Goal: Task Accomplishment & Management: Use online tool/utility

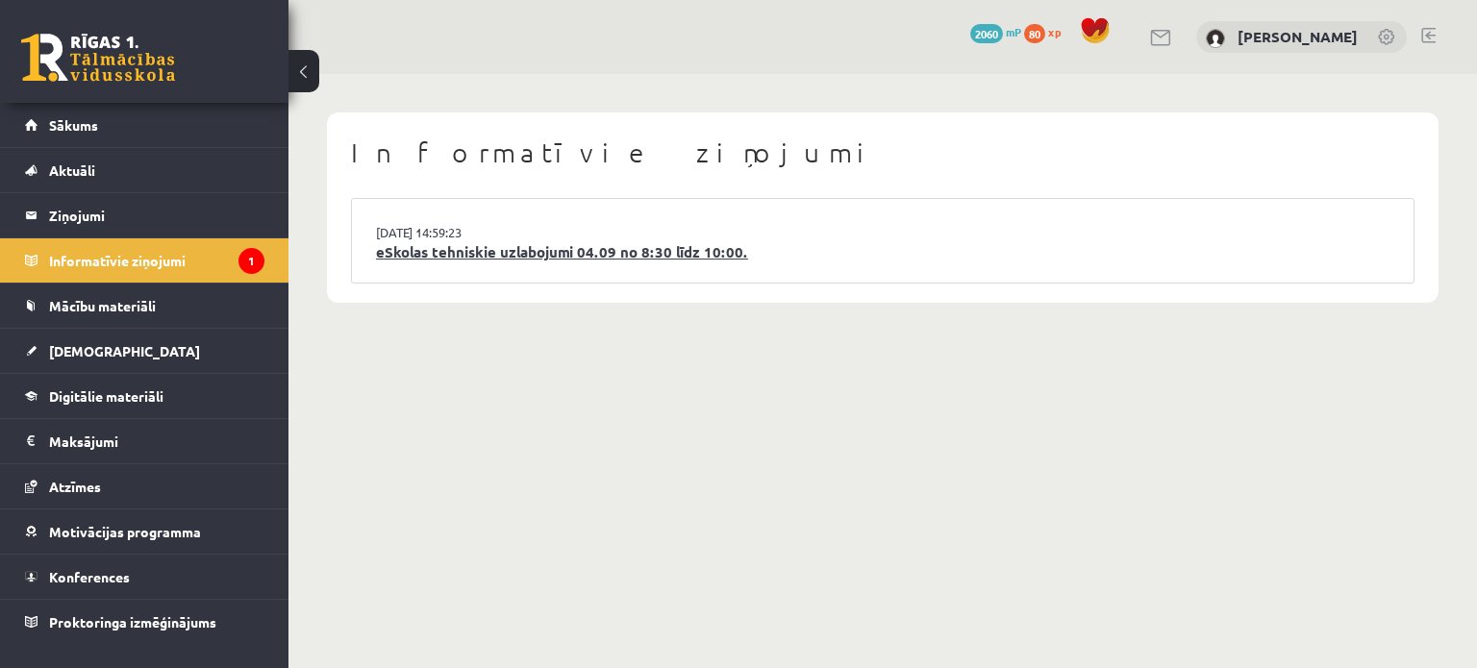
click at [484, 248] on link "eSkolas tehniskie uzlabojumi 04.09 no 8:30 līdz 10:00." at bounding box center [882, 252] width 1013 height 22
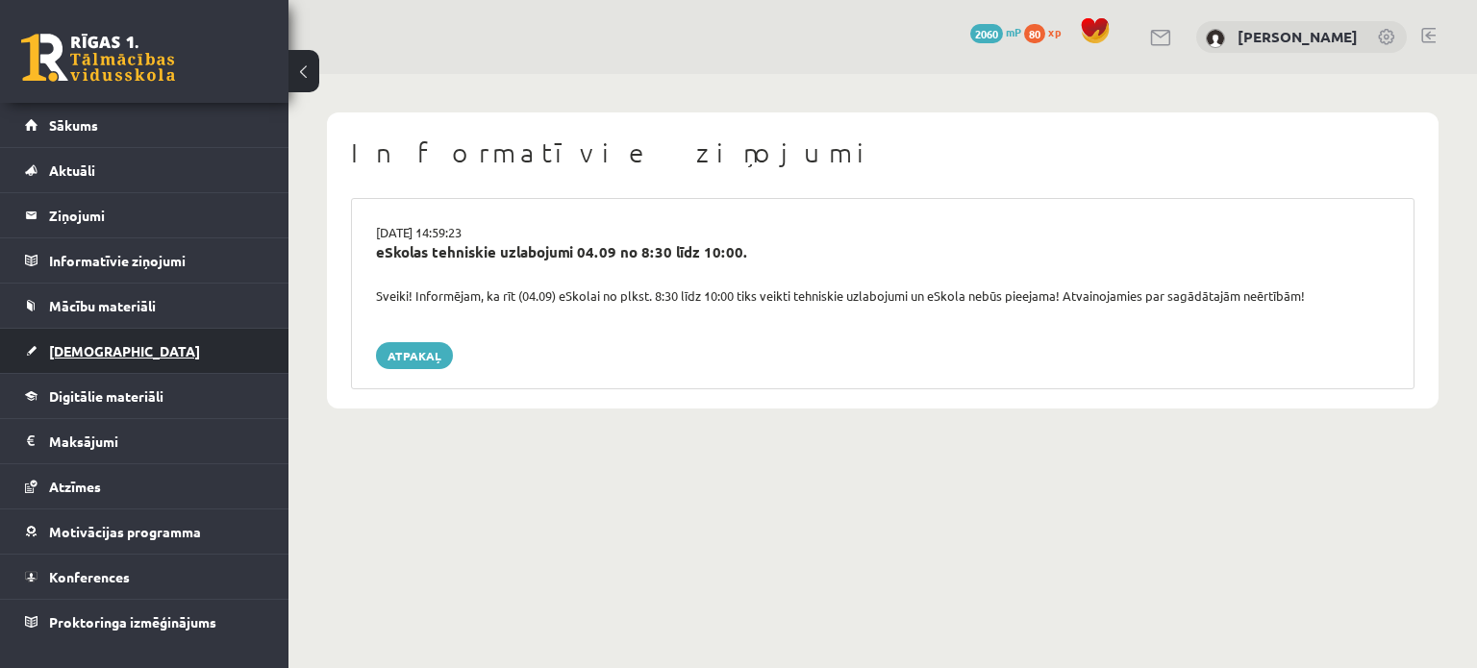
click at [88, 353] on span "[DEMOGRAPHIC_DATA]" at bounding box center [124, 350] width 151 height 17
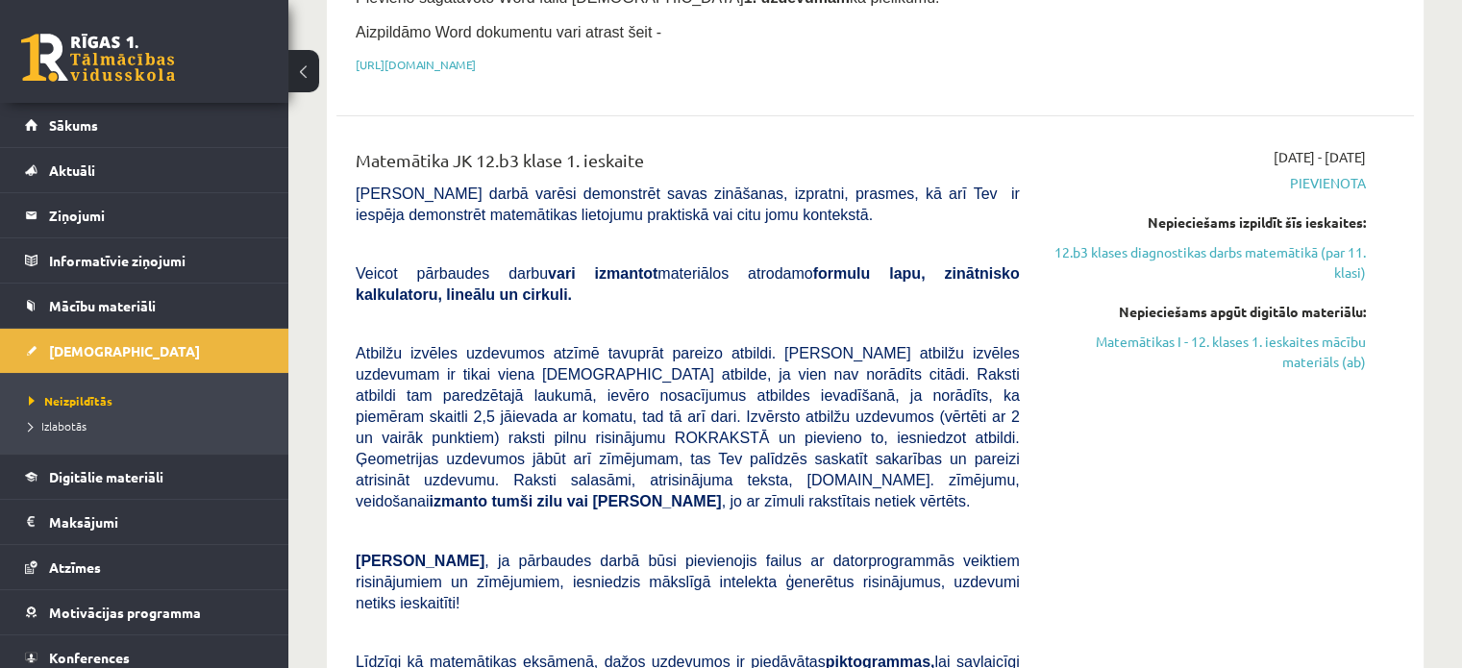
scroll to position [569, 0]
click at [1222, 331] on link "Matemātikas I - 12. klases 1. ieskaites mācību materiāls (ab)" at bounding box center [1207, 351] width 317 height 40
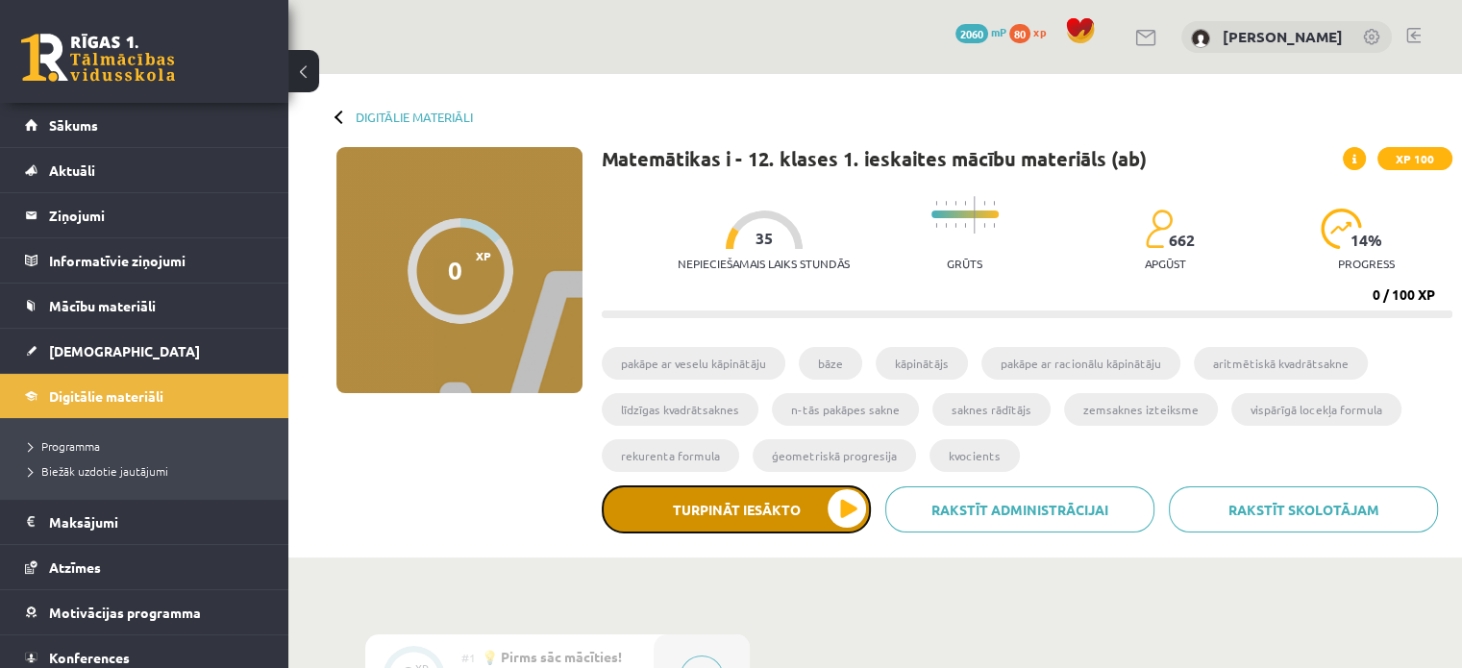
click at [770, 495] on button "Turpināt iesākto" at bounding box center [736, 509] width 269 height 48
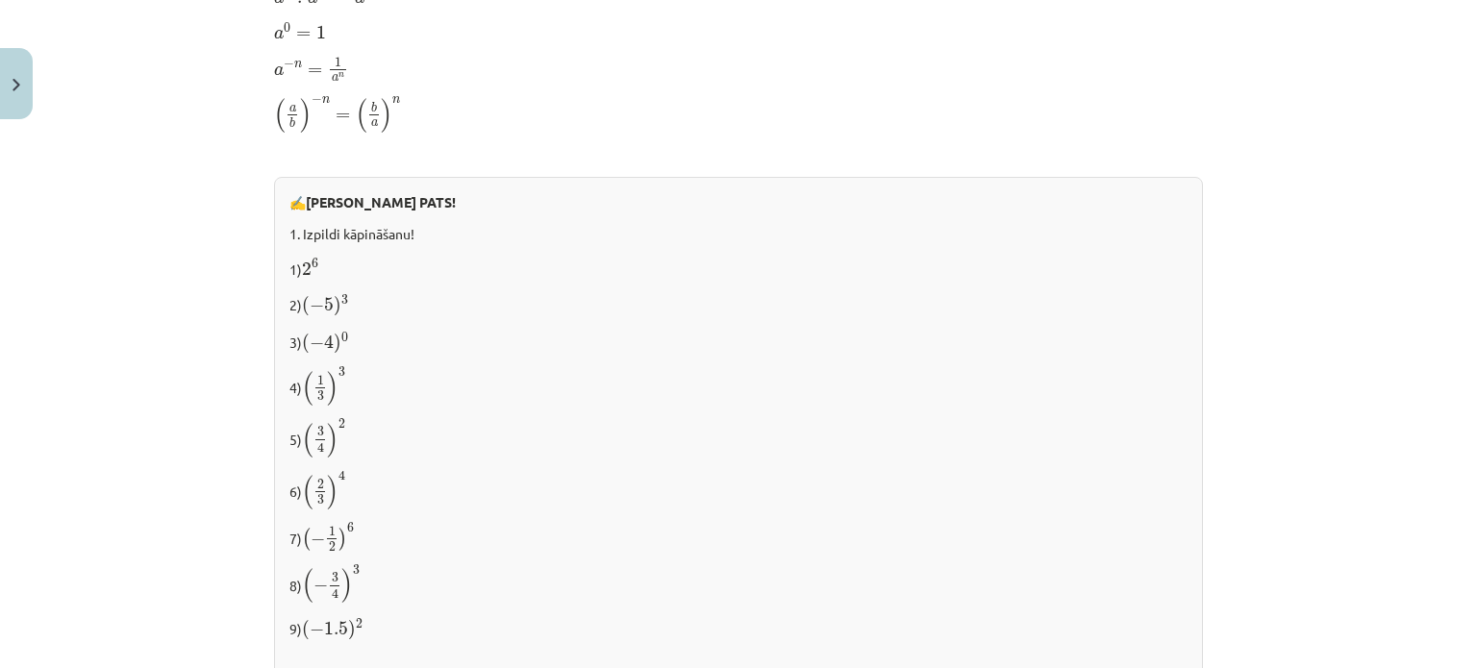
scroll to position [1454, 0]
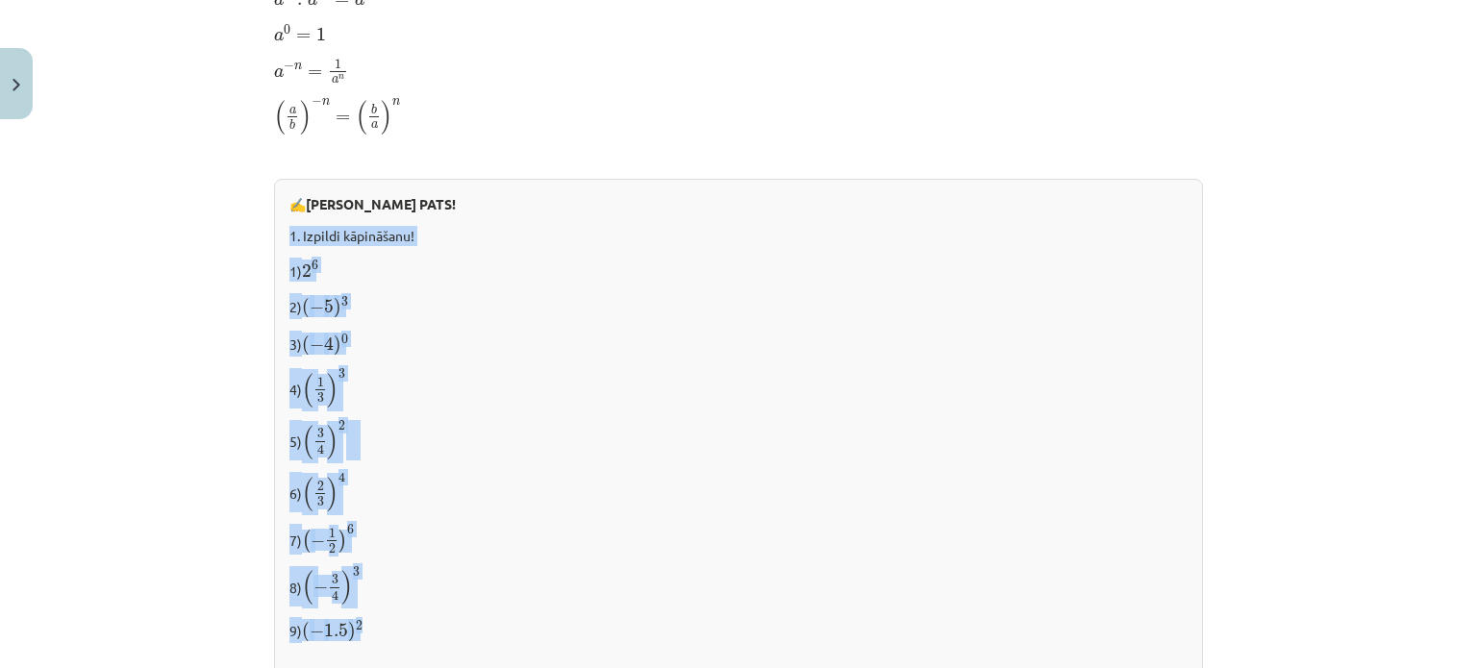
drag, startPoint x: 280, startPoint y: 234, endPoint x: 416, endPoint y: 610, distance: 400.8
click at [416, 610] on div "✍️ RISINI PATS! 1. Izpildi kāpināšanu! 1) 2 6 2 6 2) ( − 5 ) 3 ( − 5 ) 3 3) ( −…" at bounding box center [738, 580] width 929 height 802
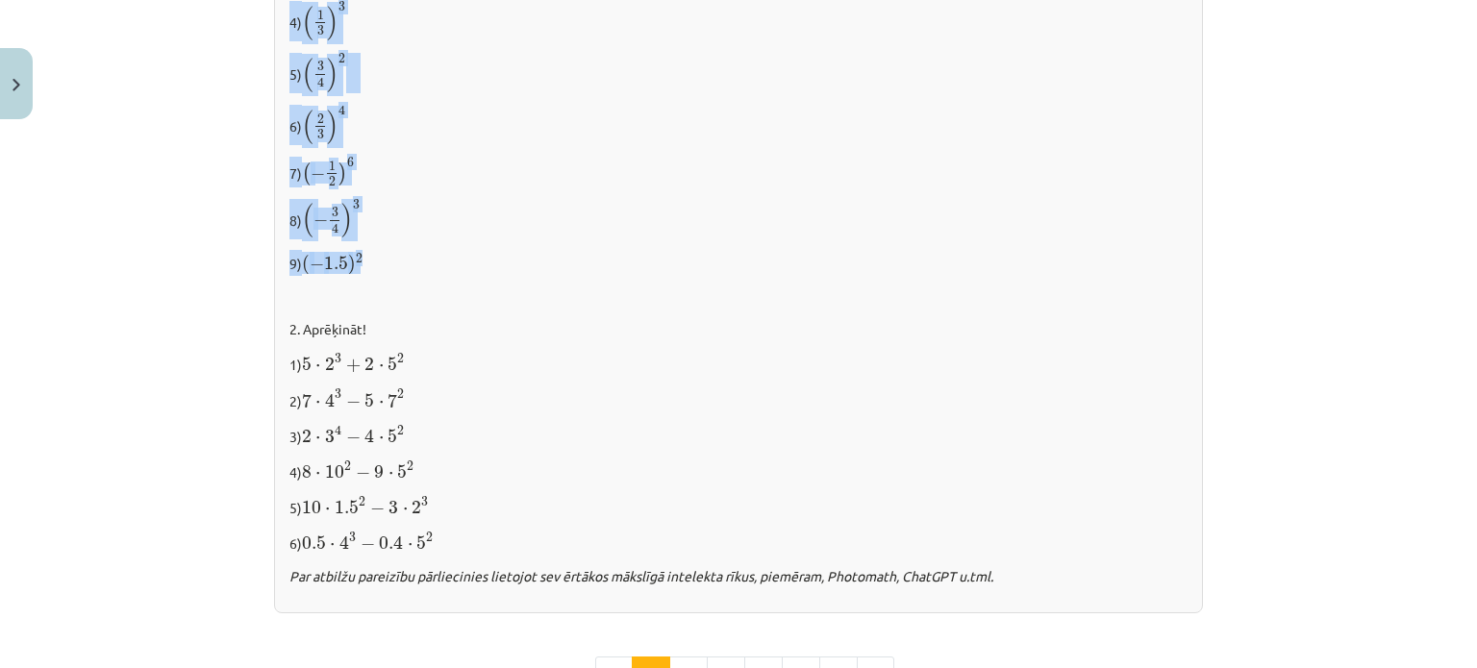
scroll to position [1819, 0]
copy div "1. Izpildi kāpināšanu! 1) 2 6 2 6 2) ( − 5 ) 3 ( − 5 ) 3 3) ( − 4 ) 0 ( − 4 ) 0…"
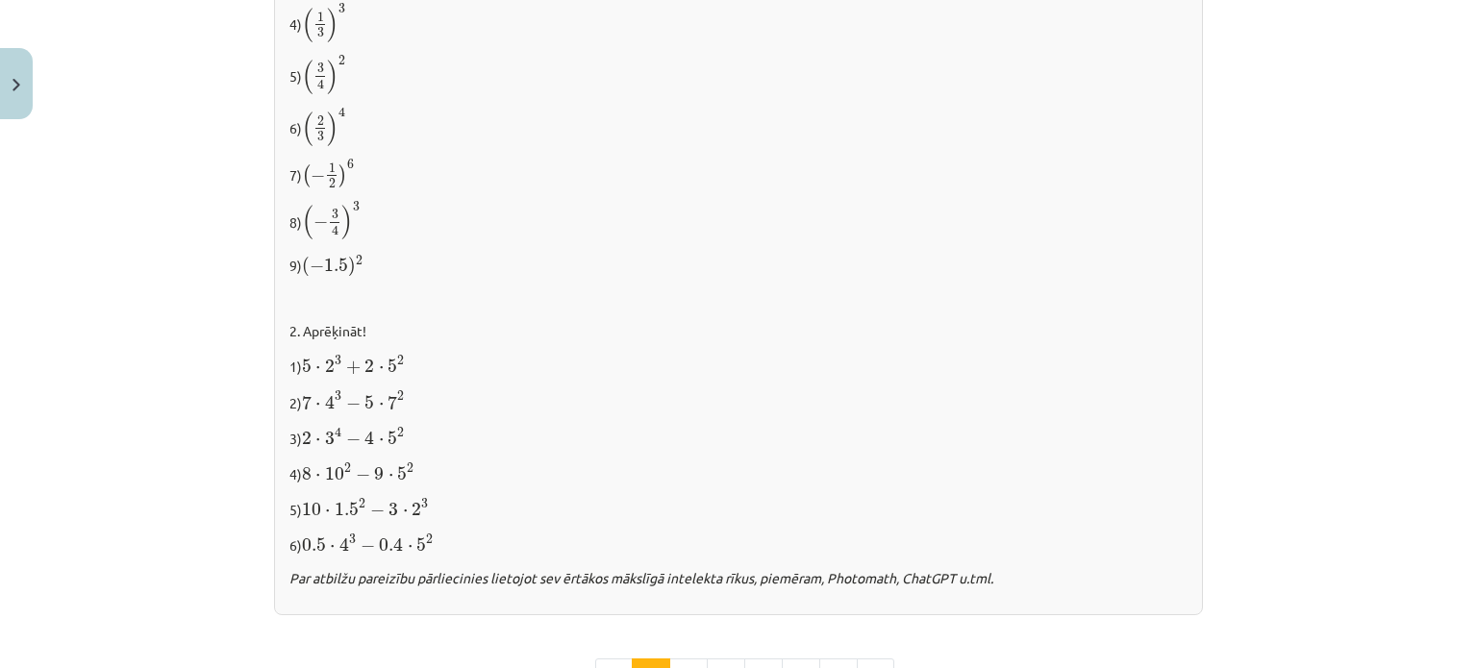
click at [289, 362] on p "1) 5 ⋅ 2 3 + 2 ⋅ 5 2 5 ⋅ 2 3 + 2 ⋅ 5 2" at bounding box center [738, 365] width 898 height 24
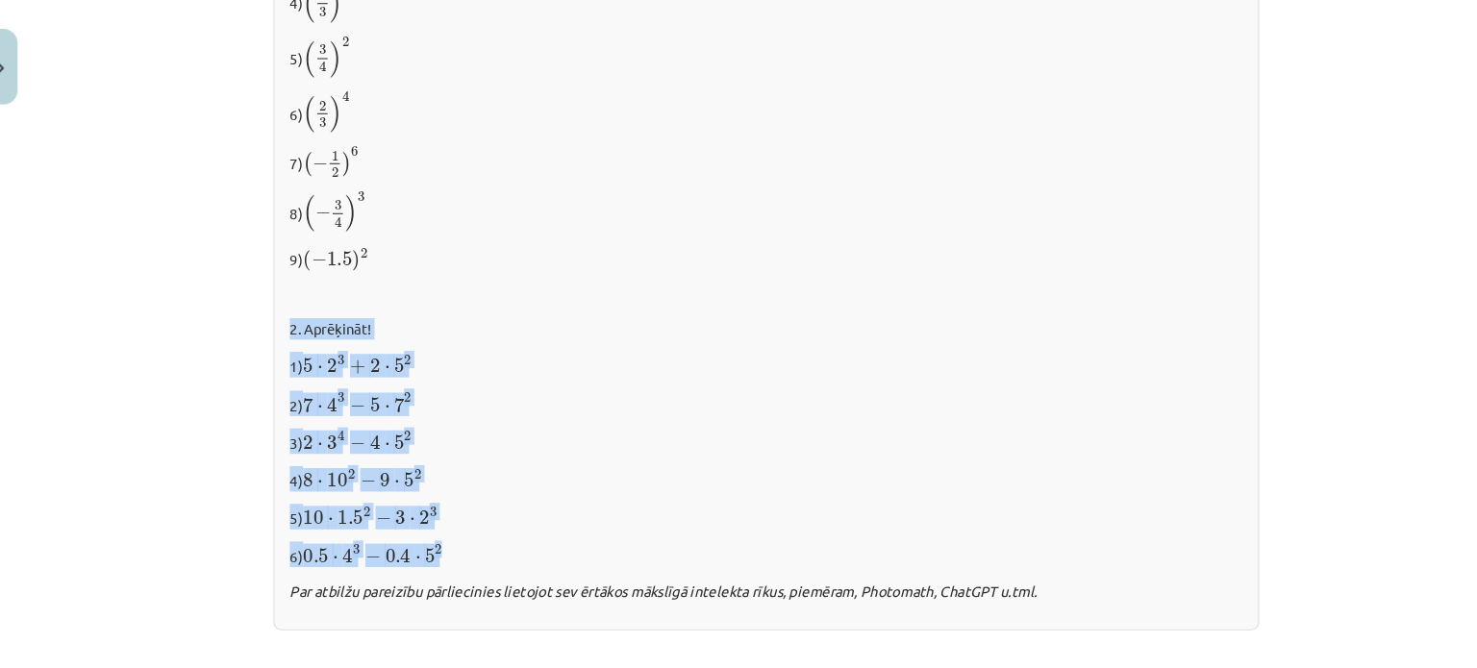
drag, startPoint x: 282, startPoint y: 325, endPoint x: 439, endPoint y: 534, distance: 261.5
click at [439, 534] on div "✍️ RISINI PATS! 1. Izpildi kāpināšanu! 1) 2 6 2 6 2) ( − 5 ) 3 ( − 5 ) 3 3) ( −…" at bounding box center [738, 215] width 929 height 802
copy div "2. Aprēķināt! 1) 5 ⋅ 2 3 + 2 ⋅ 5 2 5 ⋅ 2 3 + 2 ⋅ 5 2 2) 7 ⋅ 4 3 − 5 ⋅ 7 2 7 ⋅ 4…"
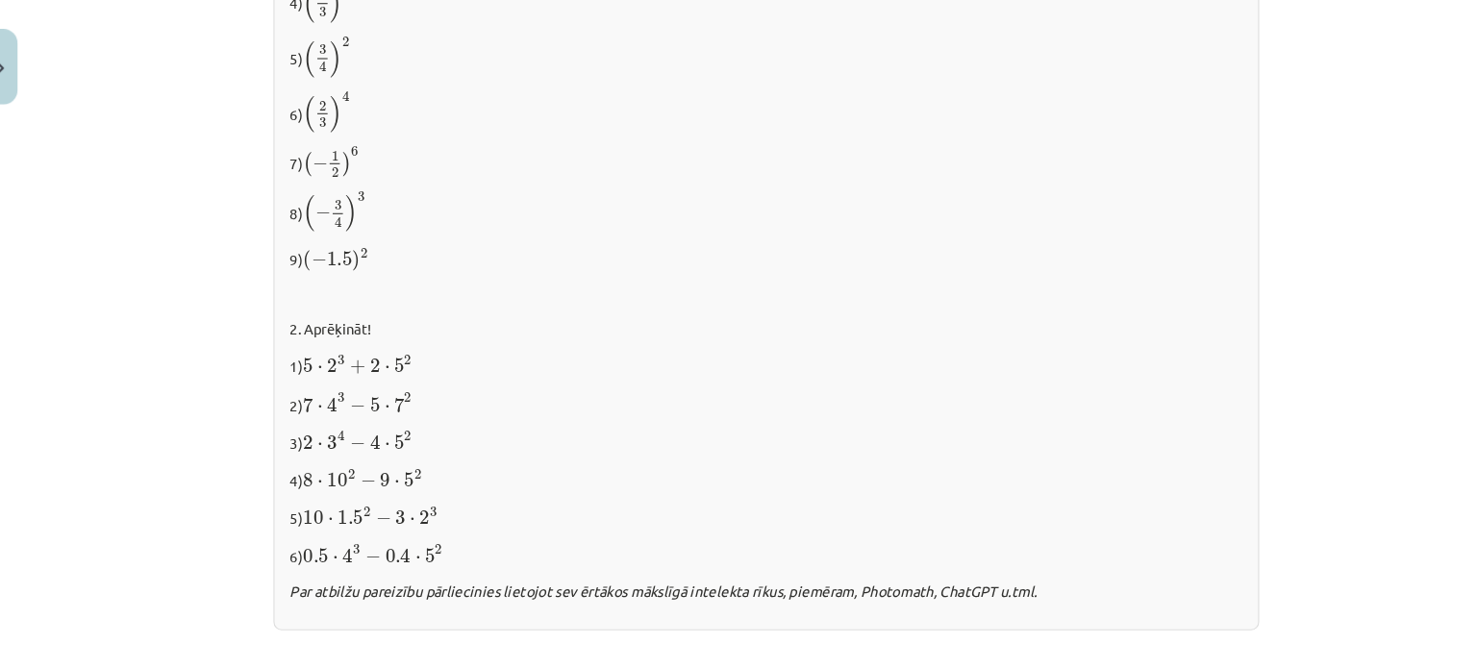
click at [448, 294] on p at bounding box center [738, 299] width 898 height 20
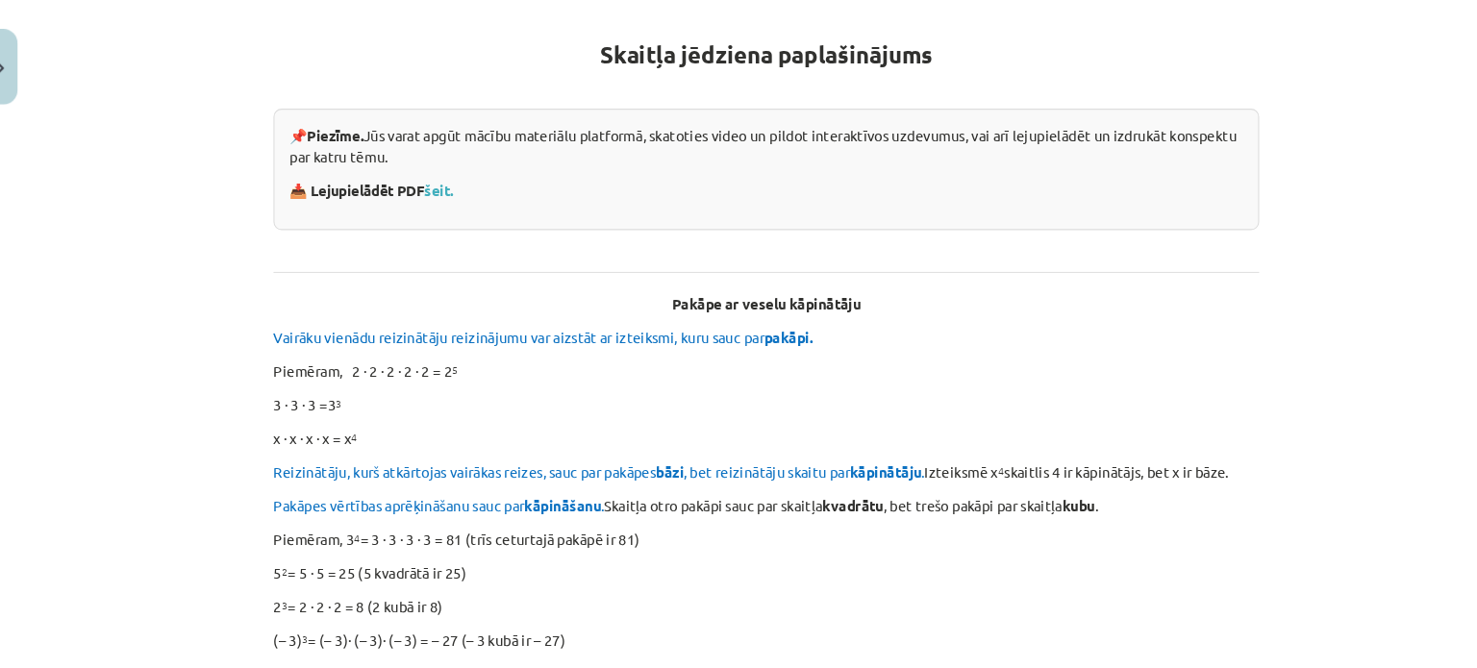
scroll to position [320, 0]
click at [431, 197] on link "šeit." at bounding box center [429, 198] width 27 height 17
